Goal: Information Seeking & Learning: Learn about a topic

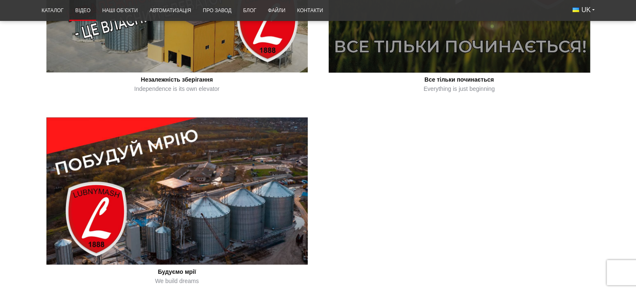
scroll to position [711, 0]
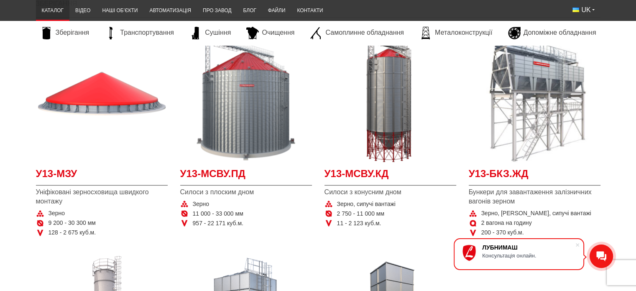
scroll to position [167, 0]
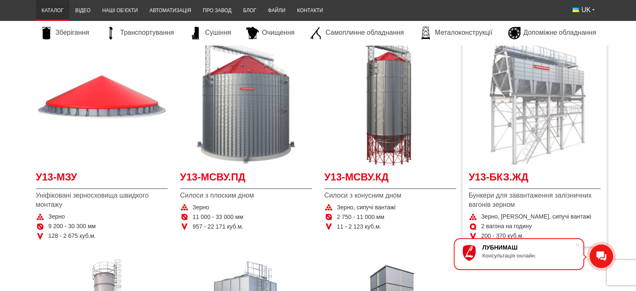
click at [534, 126] on img "Детальніше У13-БКЗ.ЖД" at bounding box center [535, 100] width 132 height 132
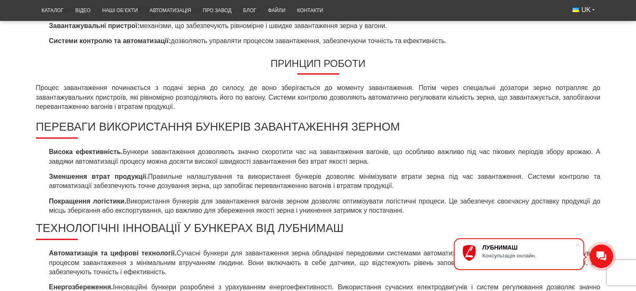
scroll to position [544, 0]
